Goal: Information Seeking & Learning: Learn about a topic

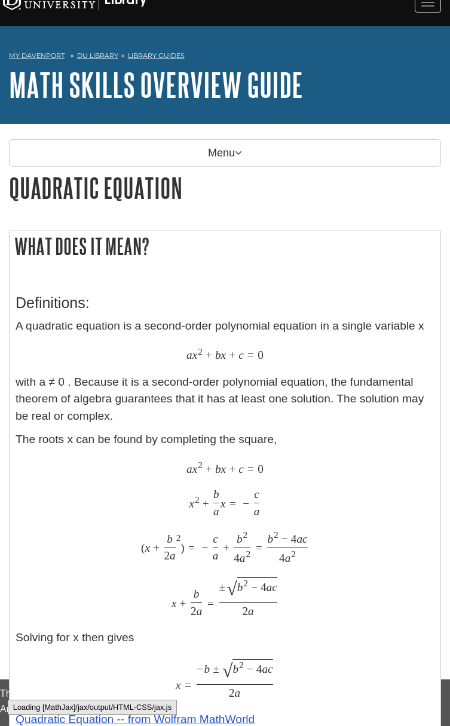
scroll to position [13, 5]
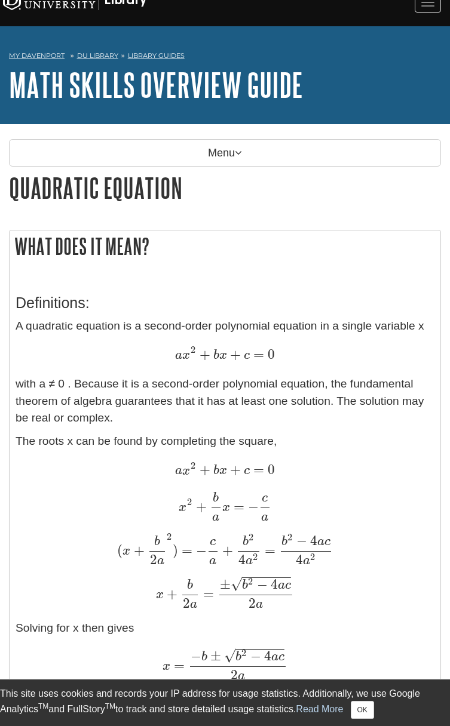
click at [260, 58] on div "My [PERSON_NAME] DU Library Library Guides Math Skills Overview Guide Quadratic…" at bounding box center [225, 75] width 450 height 98
click at [262, 203] on h1 "Quadratic Equation" at bounding box center [225, 188] width 432 height 30
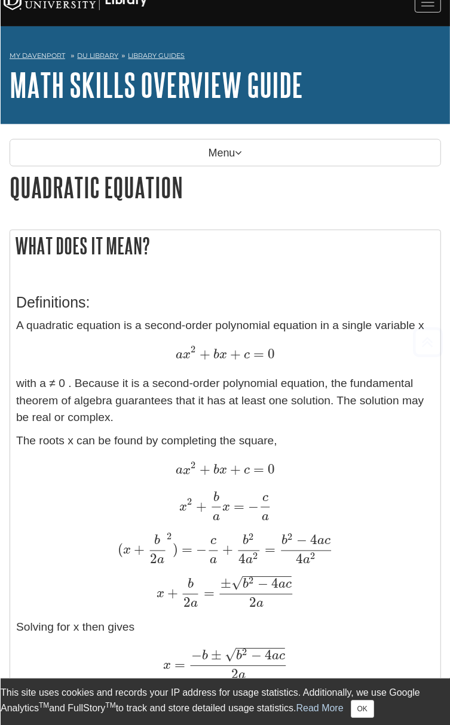
scroll to position [648, 5]
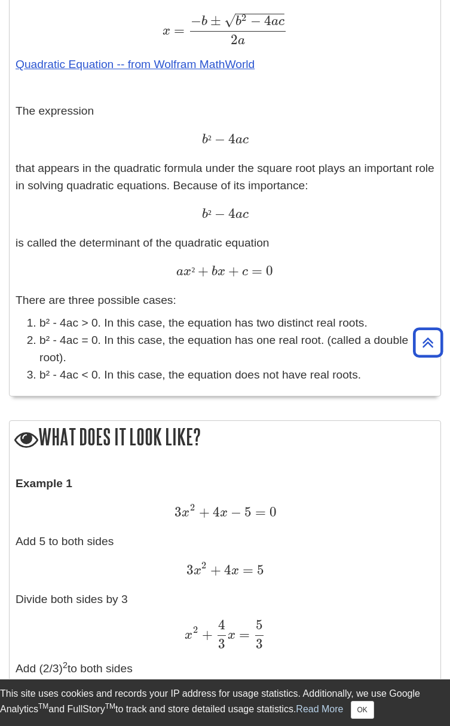
click at [73, 332] on li "b² - 4ac > 0. In this case, the equation has two distinct real roots." at bounding box center [236, 323] width 395 height 17
click at [113, 629] on div "x 2 + 4 3 x = 5 3 x 2 + 4 3 x = 5 3" at bounding box center [225, 634] width 419 height 29
click at [315, 567] on p "Example 1 3 x 2 + 4 x − 5 = 0 3 x 2 + 4 x − 5 = 0 Add 5 to both sides 3 x 2 + 4…" at bounding box center [225, 734] width 419 height 519
click at [47, 250] on p "The expression b ² − 4 a c b ² − 4 a c that appears in the quadratic formula un…" at bounding box center [225, 192] width 419 height 178
click at [100, 567] on p "Example 1 3 x 2 + 4 x − 5 = 0 3 x 2 + 4 x − 5 = 0 Add 5 to both sides 3 x 2 + 4…" at bounding box center [225, 734] width 419 height 519
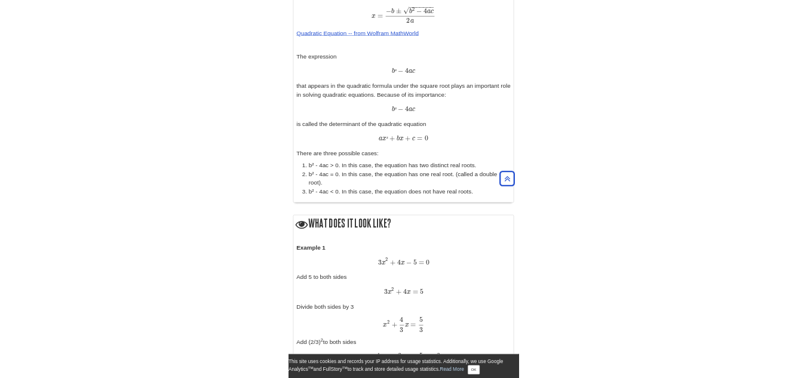
scroll to position [649, 0]
